Goal: Task Accomplishment & Management: Use online tool/utility

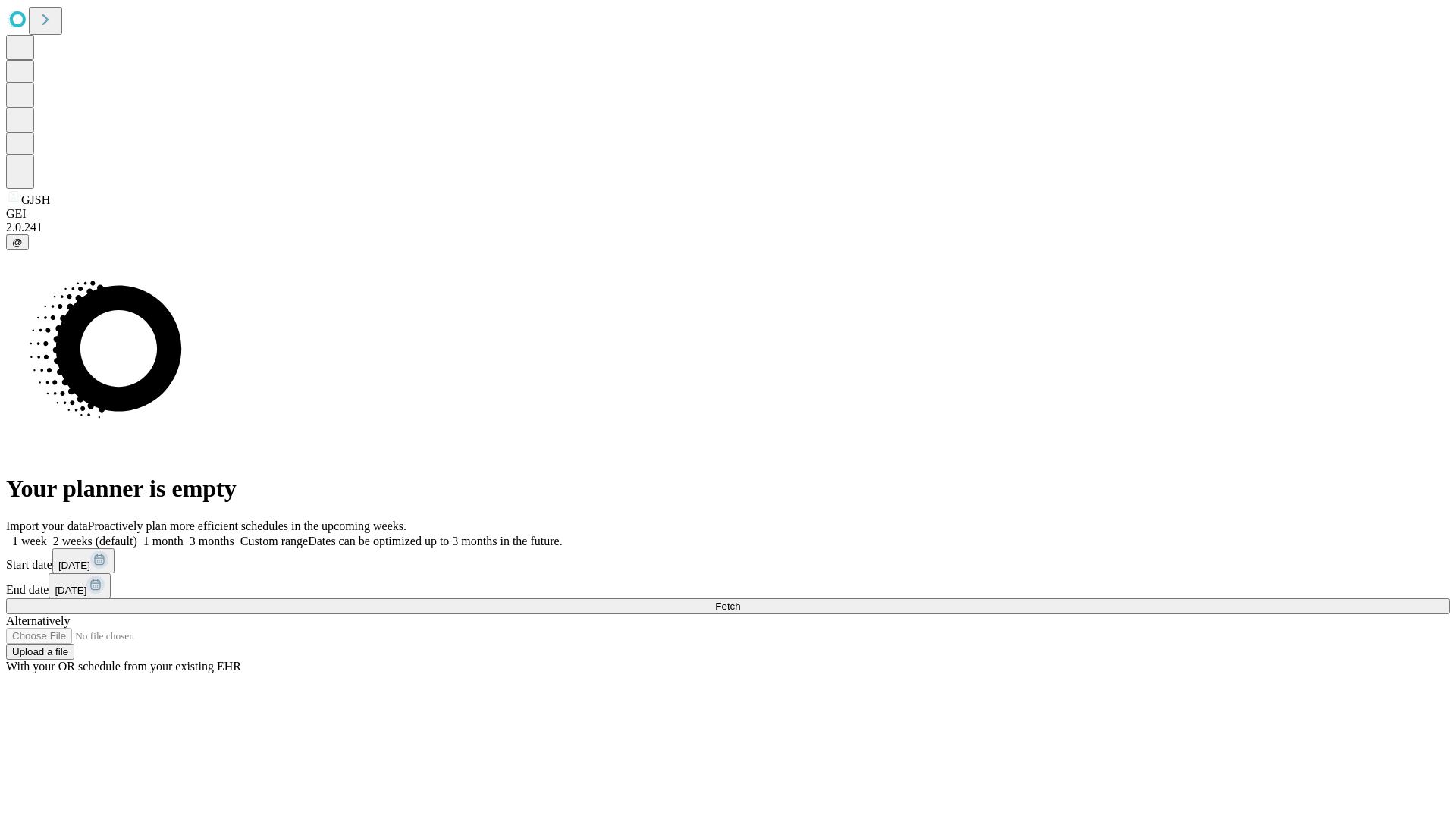
click at [740, 601] on span "Fetch" at bounding box center [727, 606] width 25 height 11
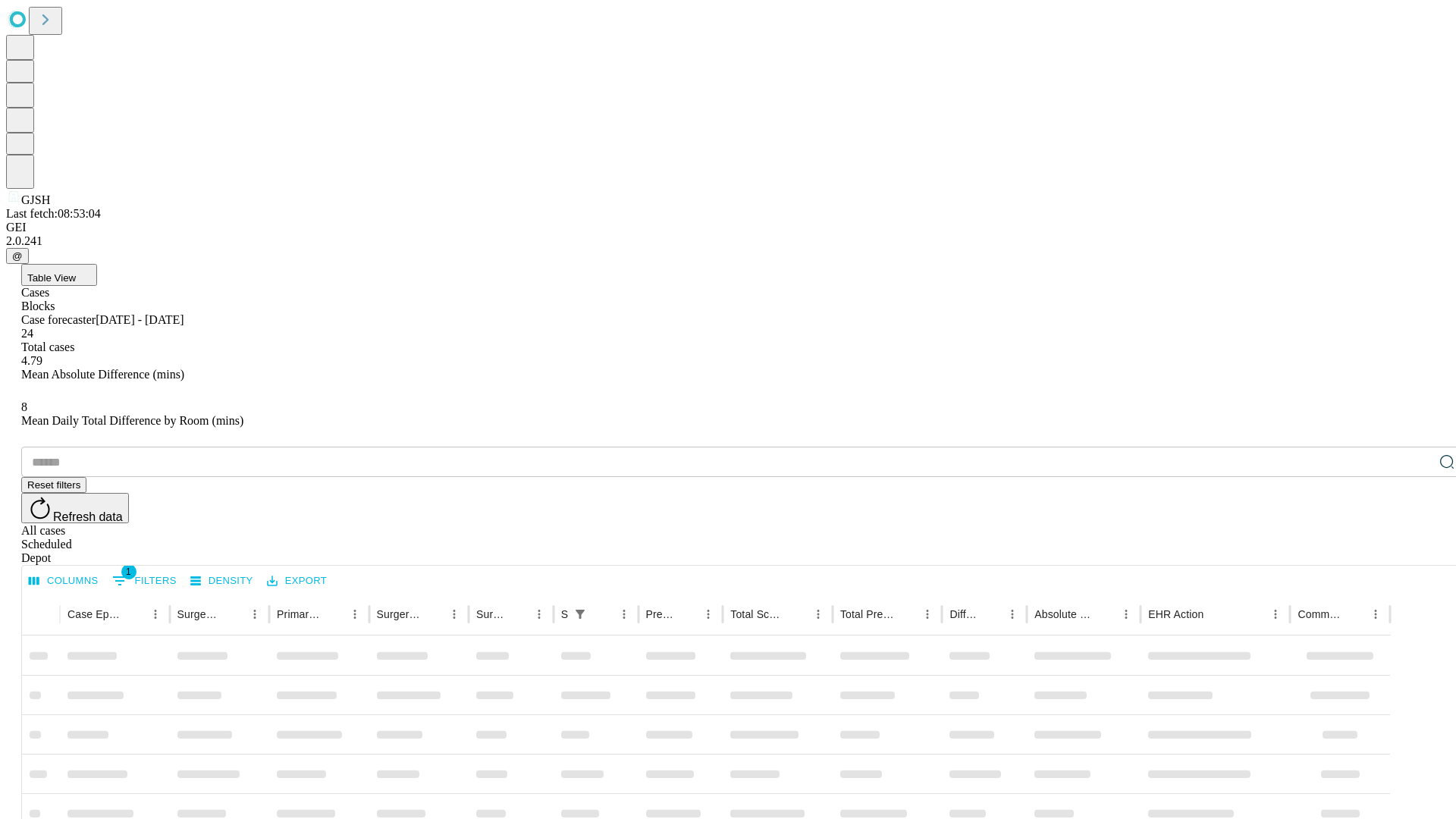
click at [1417, 552] on div "Depot" at bounding box center [743, 558] width 1444 height 14
